Goal: Register for event/course

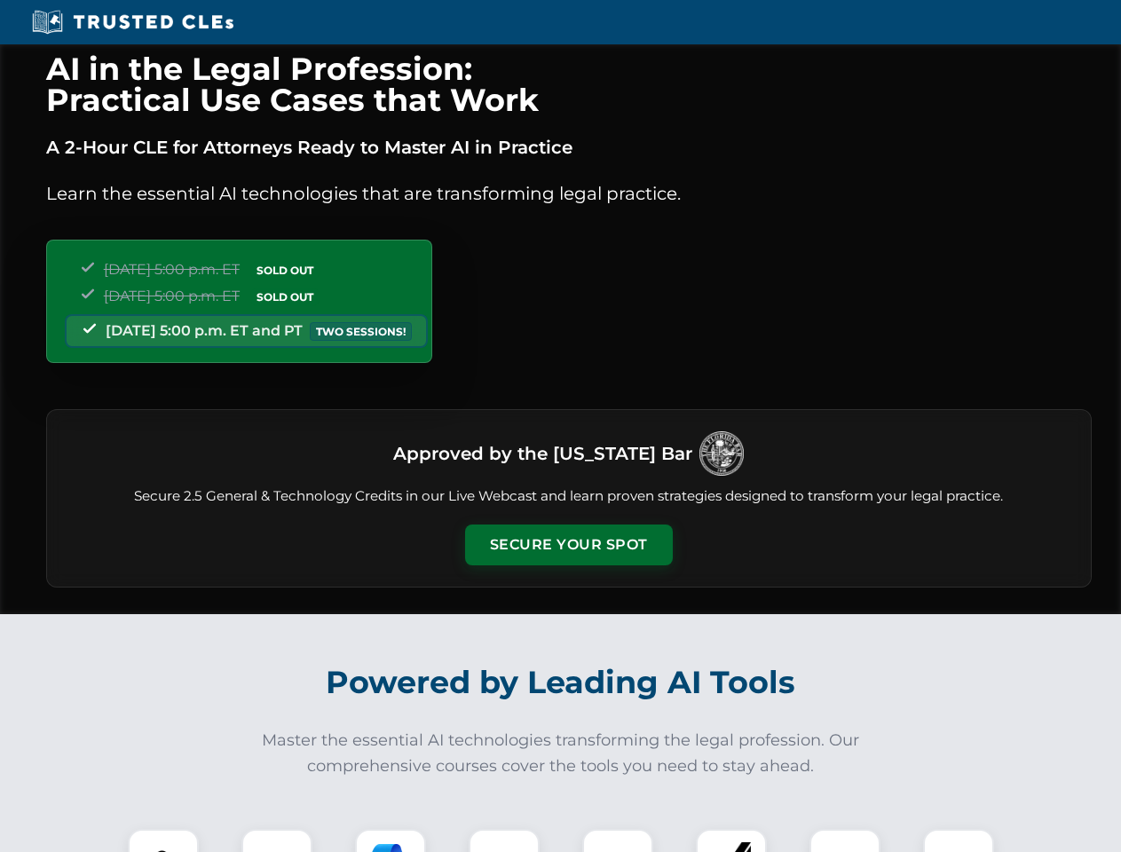
click at [568, 545] on button "Secure Your Spot" at bounding box center [569, 545] width 208 height 41
click at [163, 841] on img at bounding box center [163, 864] width 51 height 51
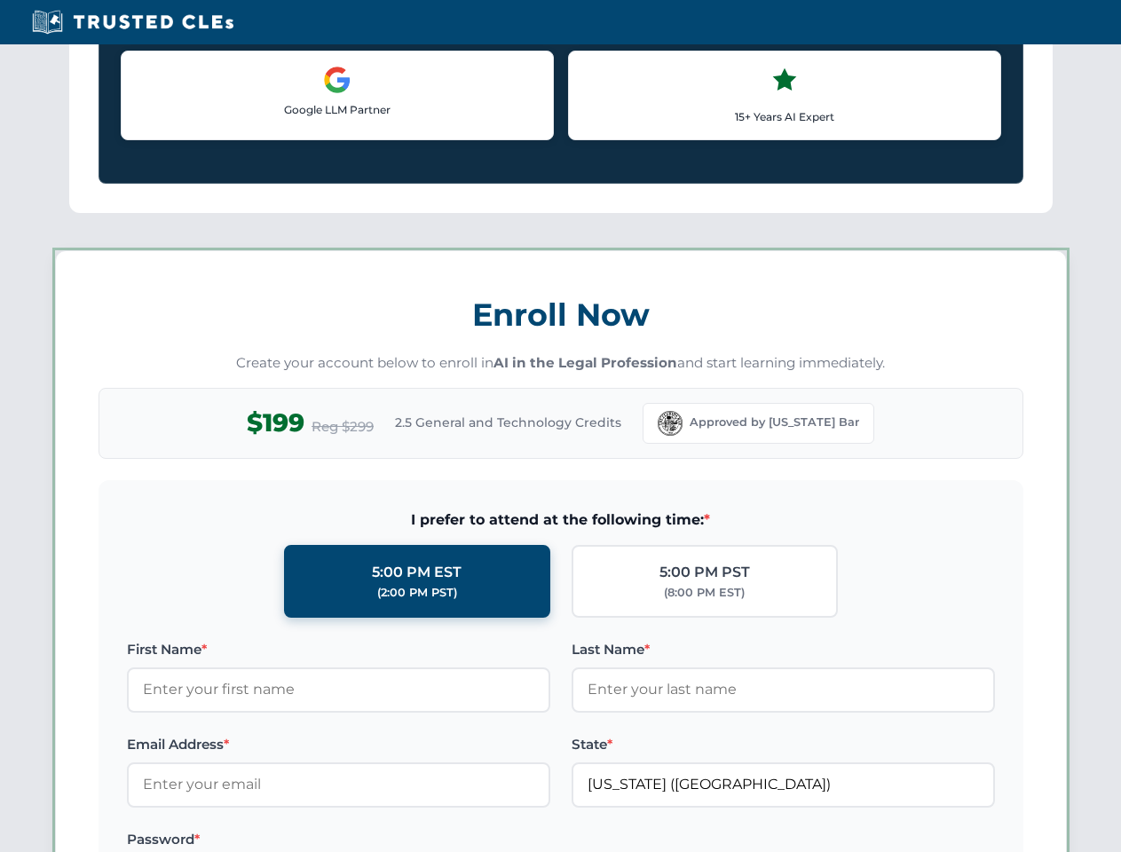
click at [391, 841] on label "Password *" at bounding box center [338, 839] width 423 height 21
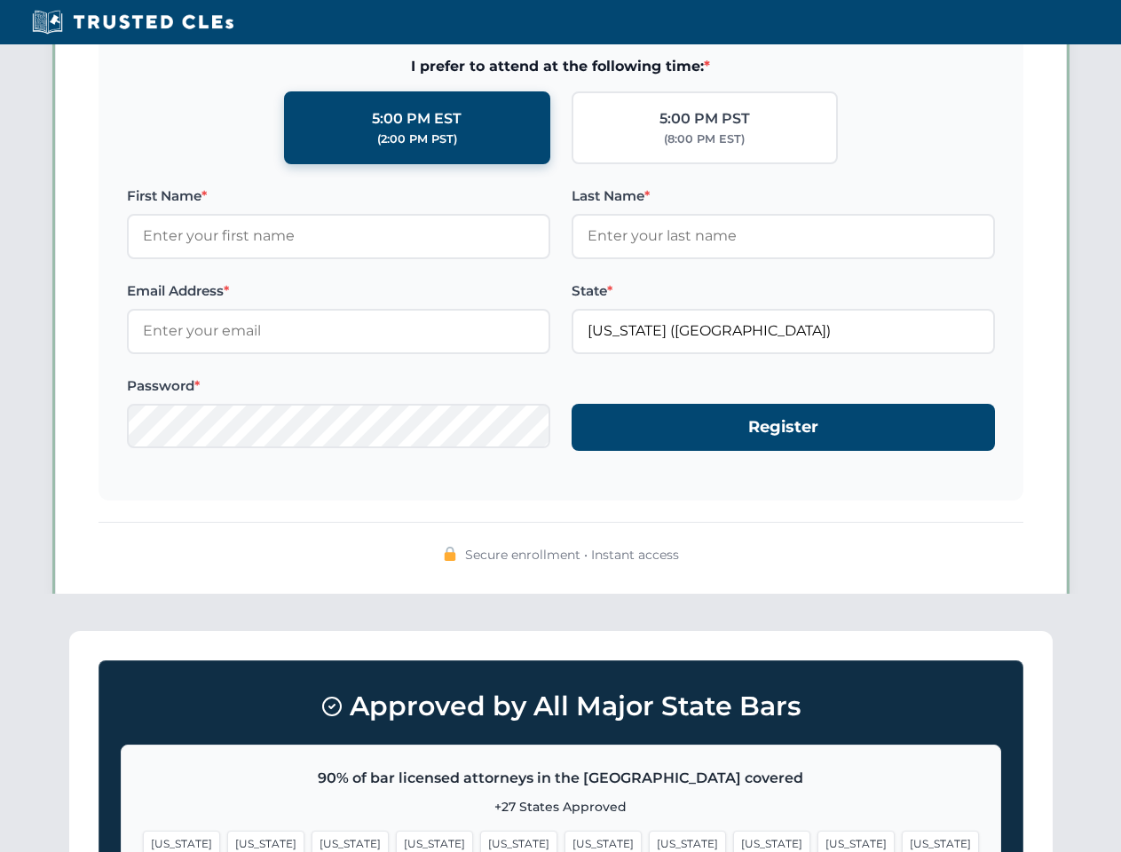
click at [817, 841] on span "[US_STATE]" at bounding box center [855, 844] width 77 height 26
